Goal: Transaction & Acquisition: Purchase product/service

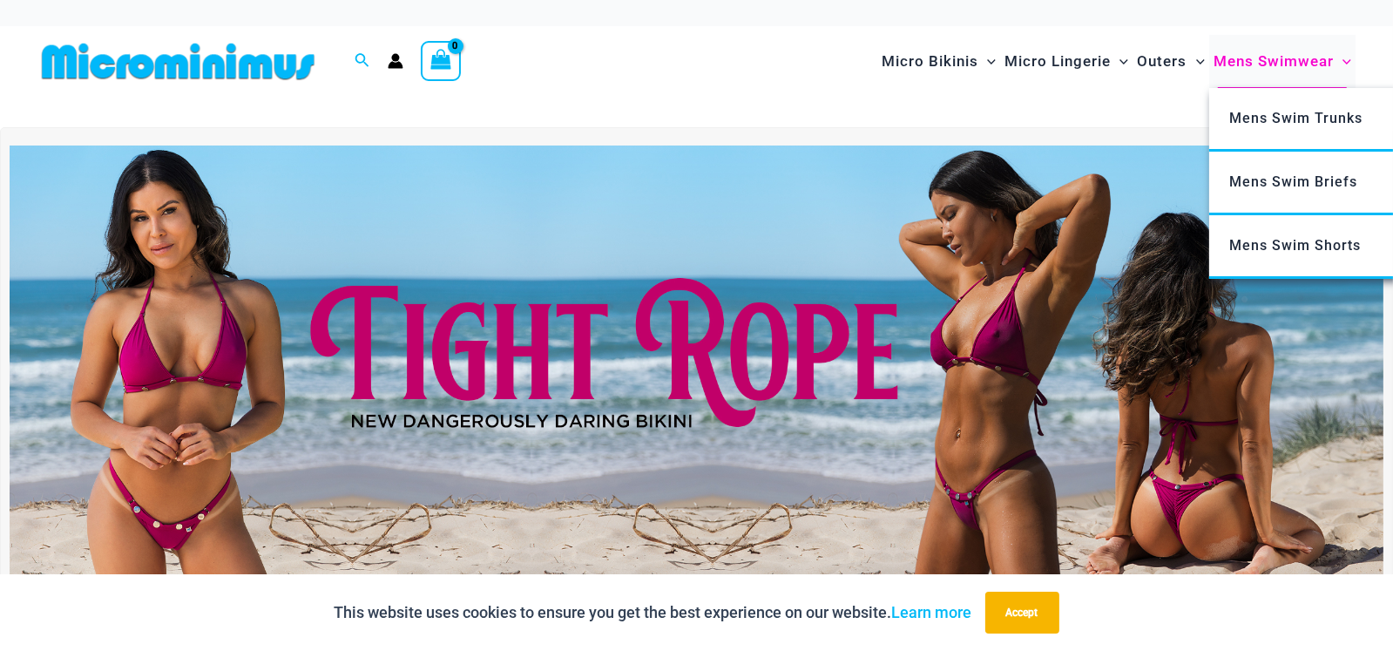
click at [1275, 57] on span "Mens Swimwear" at bounding box center [1274, 61] width 120 height 44
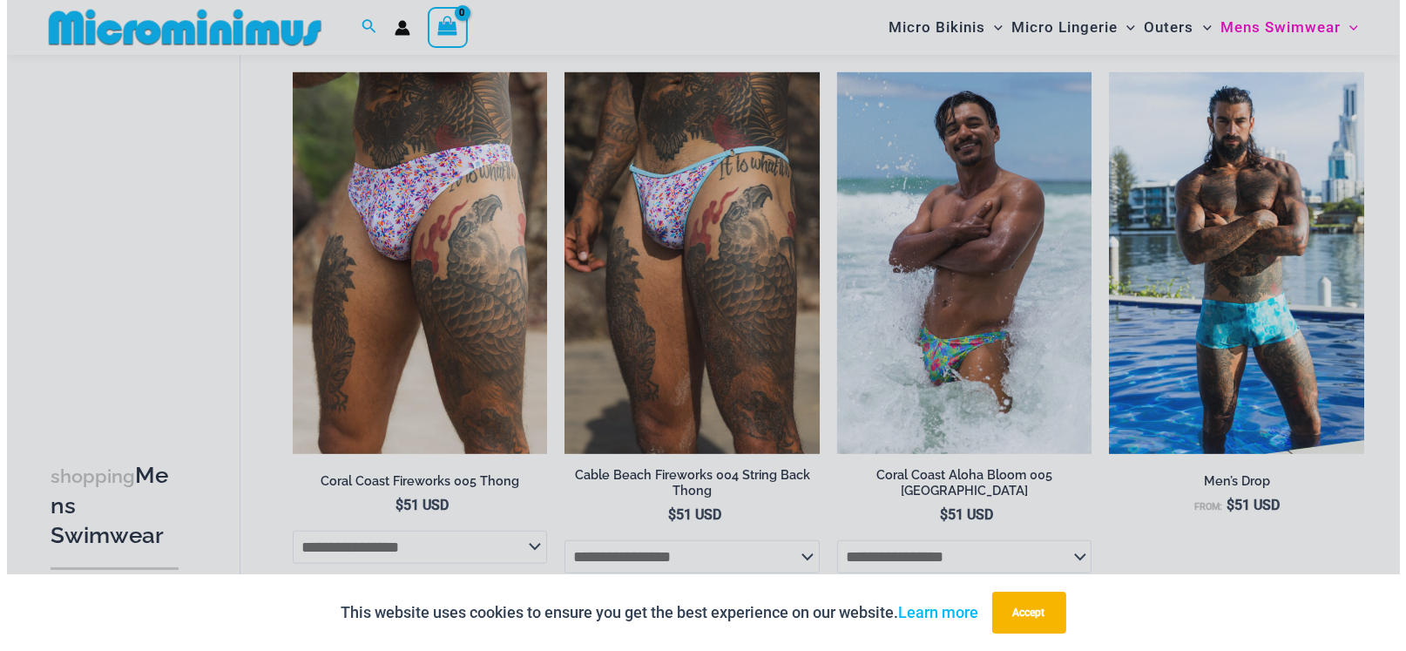
scroll to position [1908, 0]
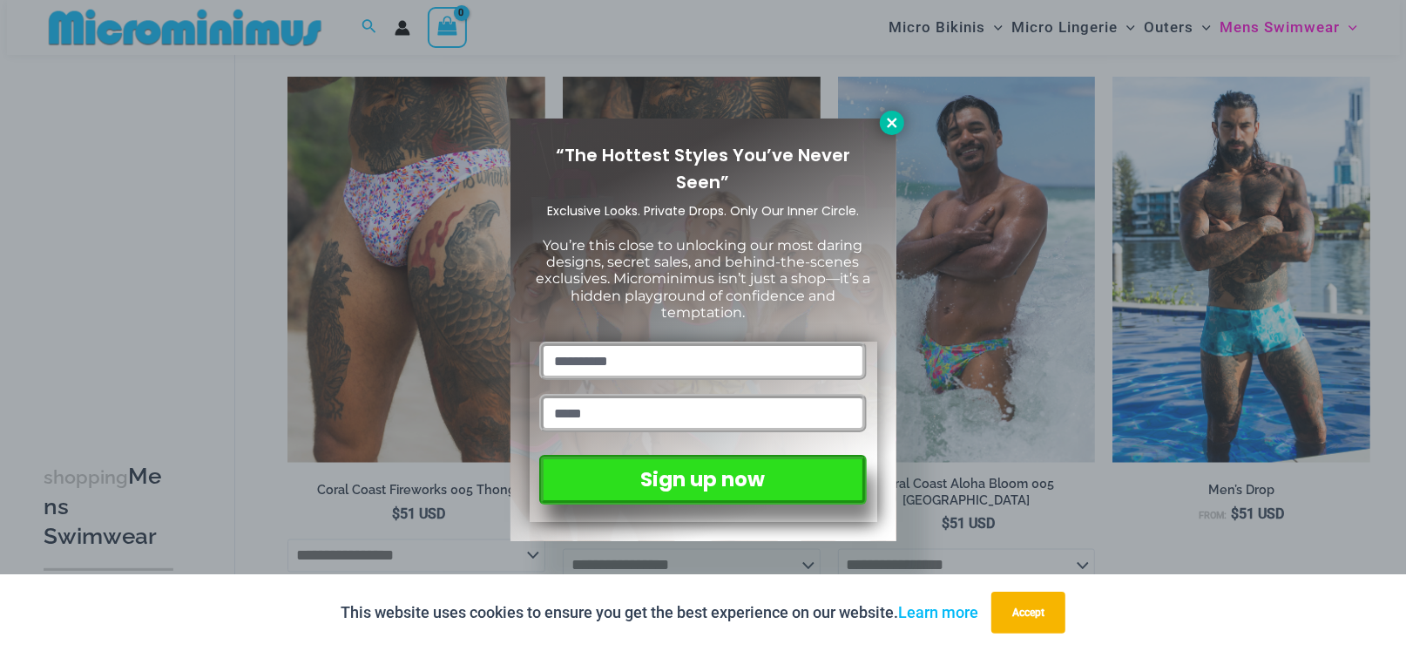
click at [892, 122] on icon at bounding box center [892, 123] width 10 height 10
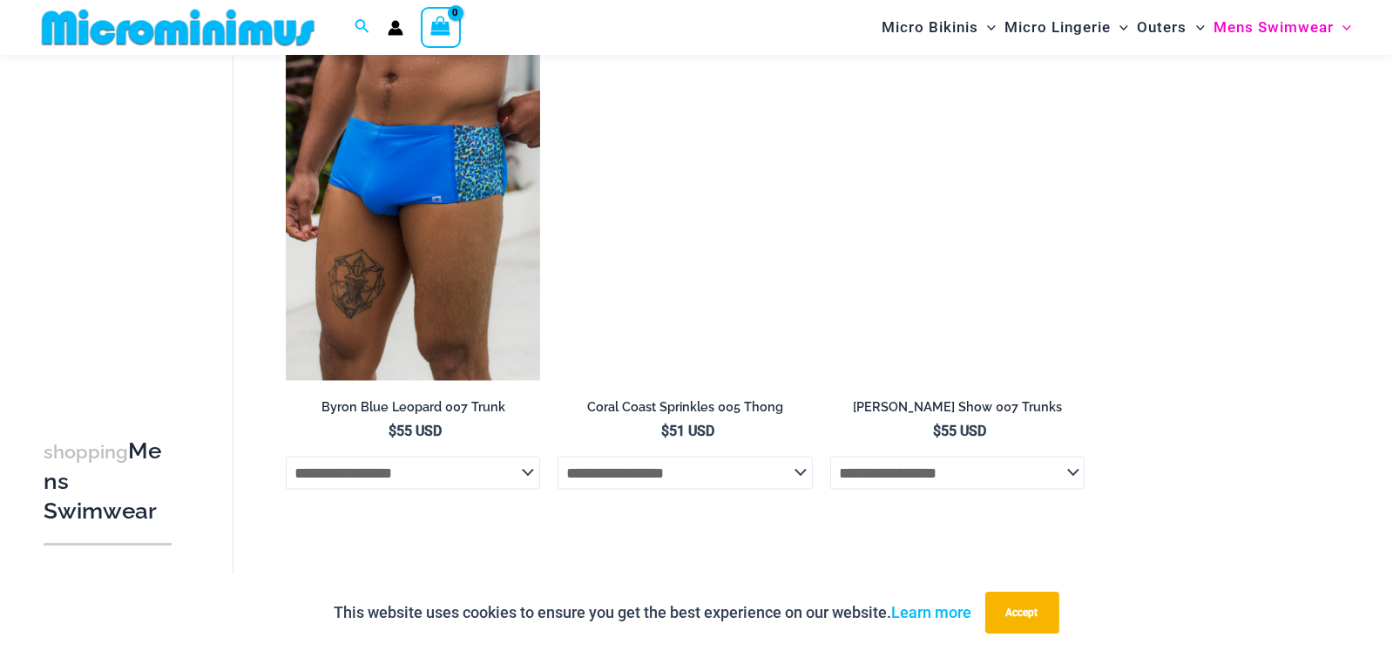
scroll to position [4028, 0]
